Goal: Transaction & Acquisition: Purchase product/service

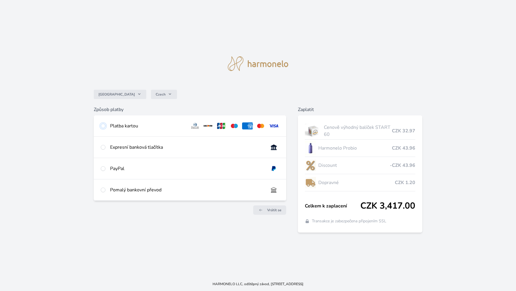
click at [103, 126] on input "radio" at bounding box center [103, 126] width 5 height 5
radio input "true"
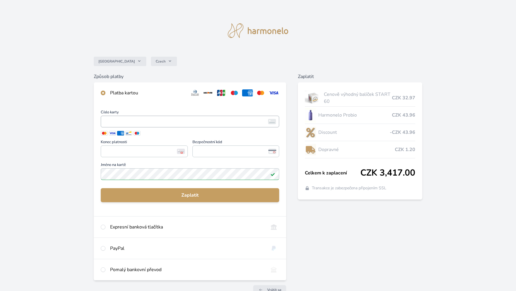
click at [272, 121] on img at bounding box center [272, 121] width 8 height 5
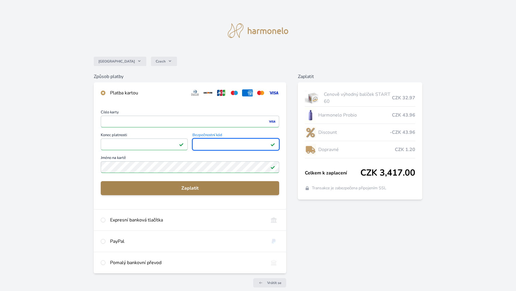
click at [193, 189] on span "Zaplatit" at bounding box center [189, 188] width 169 height 7
